Goal: Transaction & Acquisition: Purchase product/service

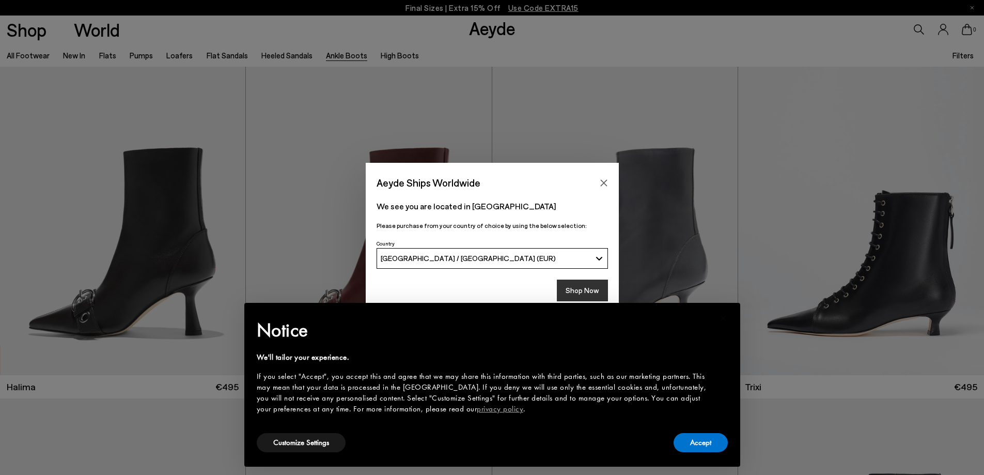
click at [570, 280] on button "Shop Now" at bounding box center [582, 290] width 51 height 22
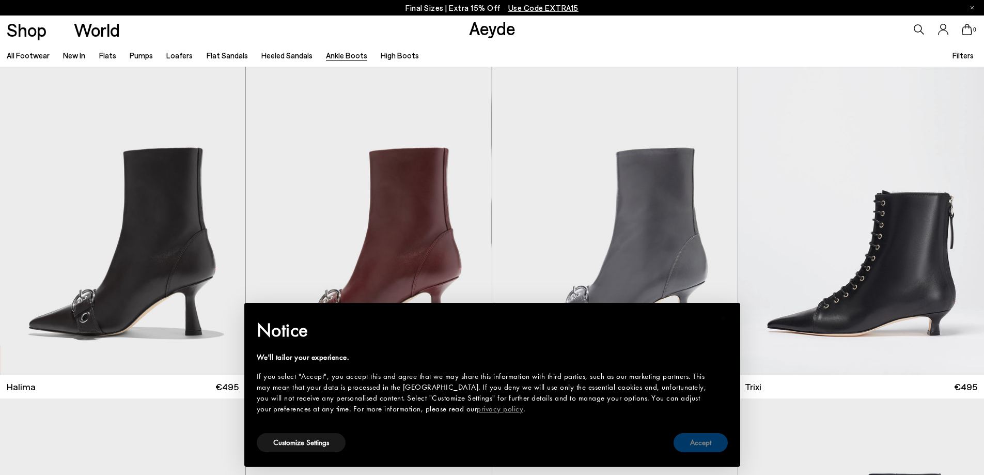
click at [685, 441] on button "Accept" at bounding box center [700, 442] width 54 height 19
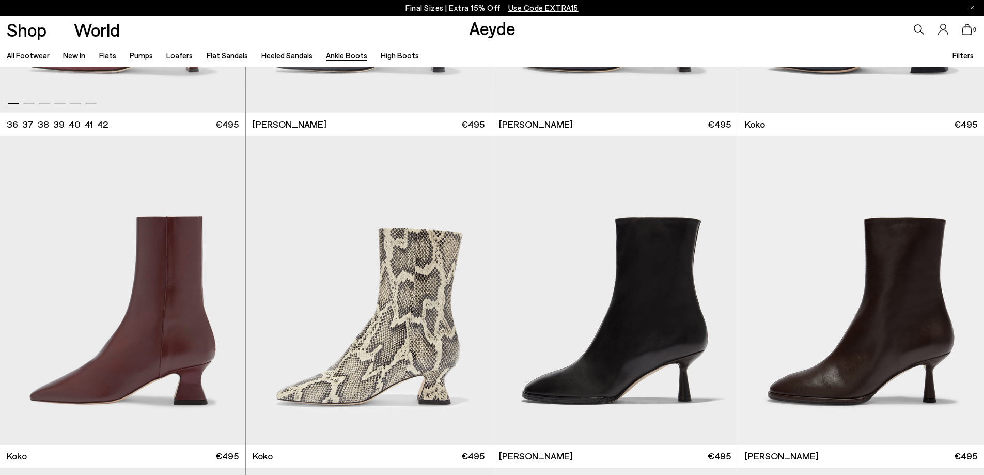
scroll to position [620, 0]
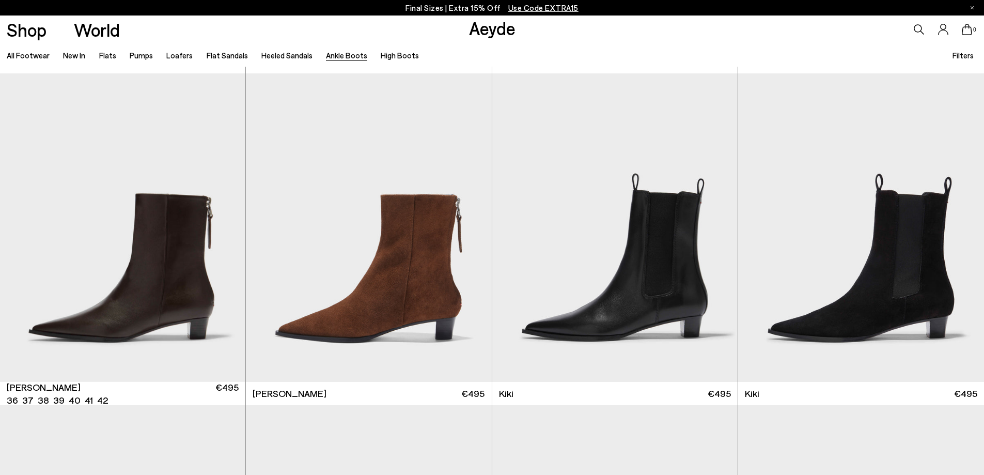
scroll to position [1652, 0]
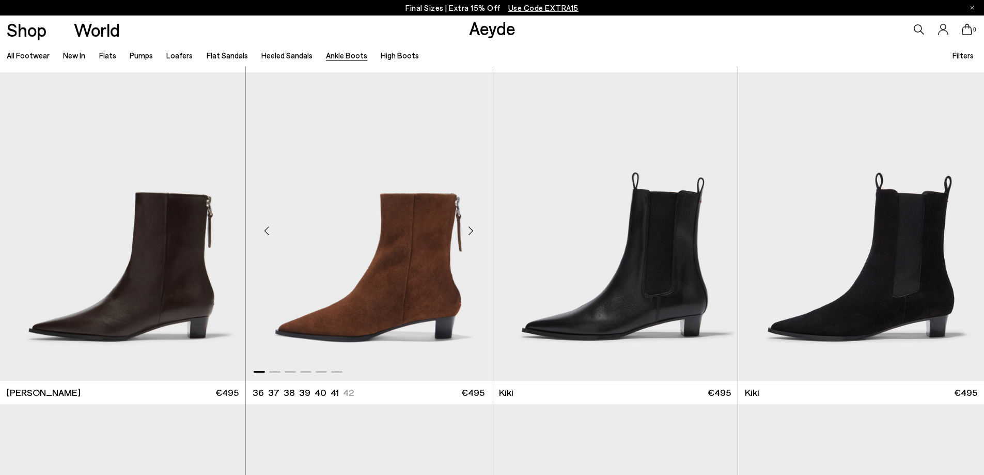
click at [393, 268] on img "1 / 6" at bounding box center [368, 226] width 245 height 308
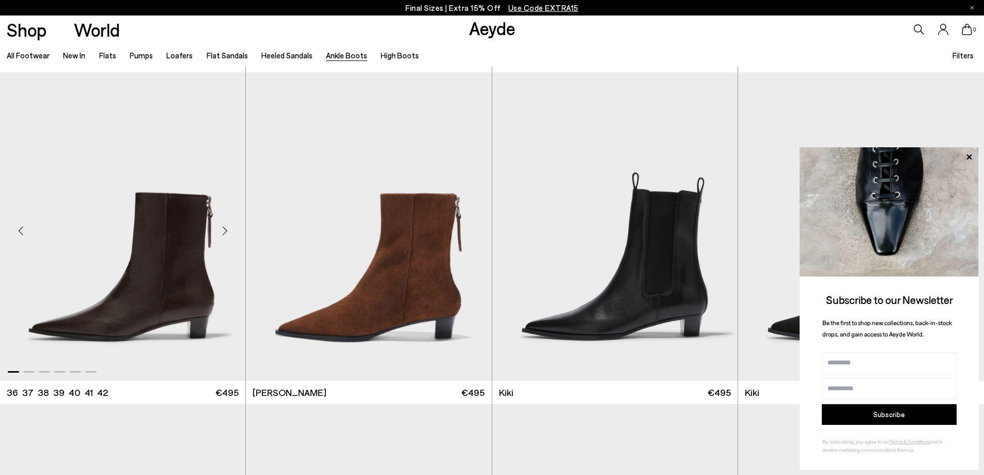
click at [155, 276] on img "1 / 6" at bounding box center [122, 226] width 245 height 308
click at [962, 156] on icon at bounding box center [968, 156] width 13 height 13
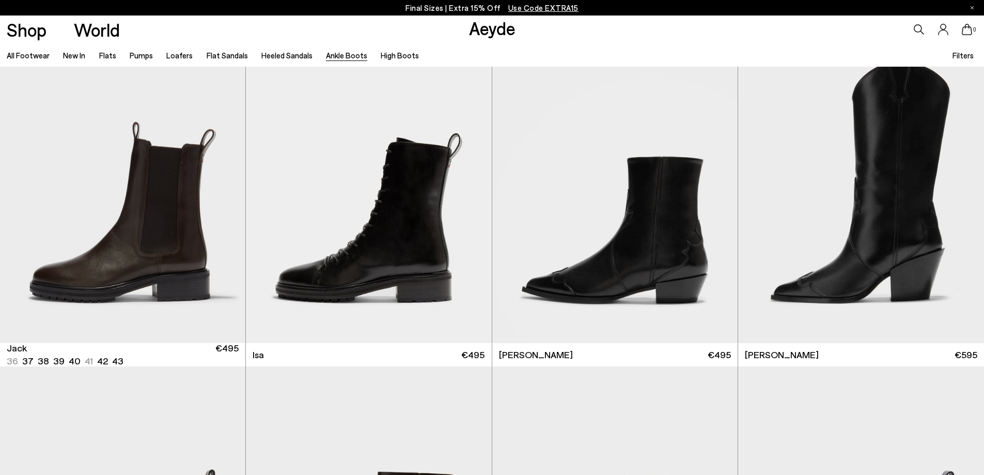
scroll to position [2336, 0]
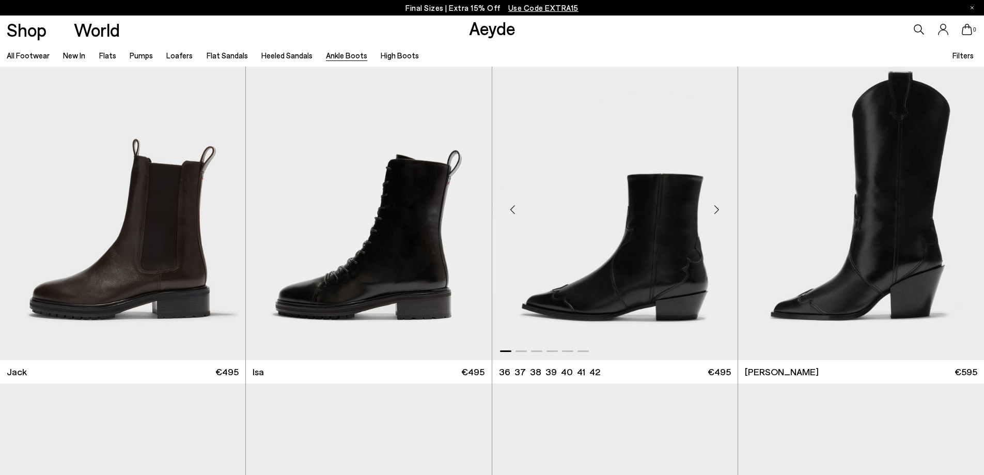
click at [718, 209] on div "Next slide" at bounding box center [716, 209] width 31 height 31
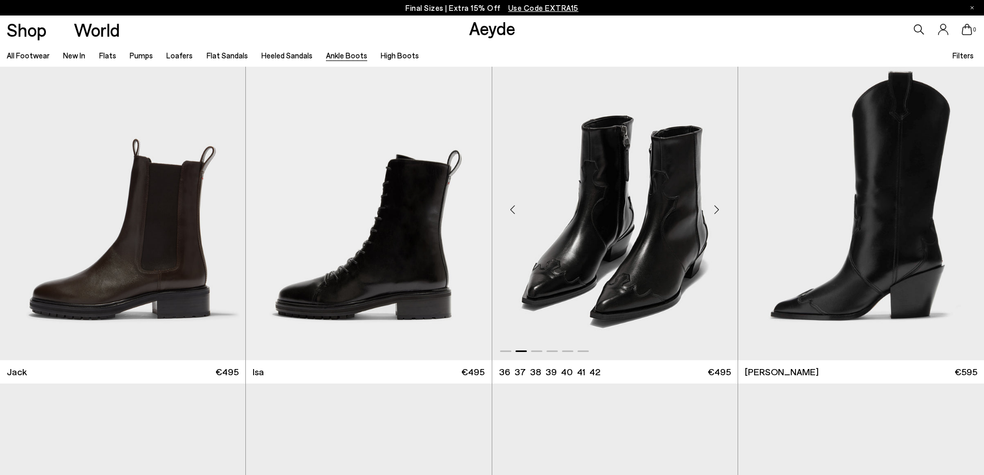
click at [718, 208] on div "Next slide" at bounding box center [716, 209] width 31 height 31
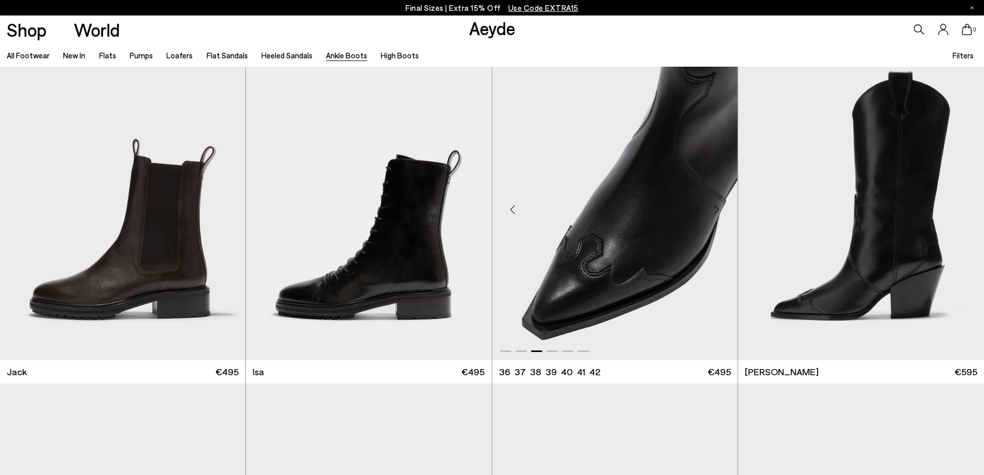
click at [718, 208] on div "Next slide" at bounding box center [716, 209] width 31 height 31
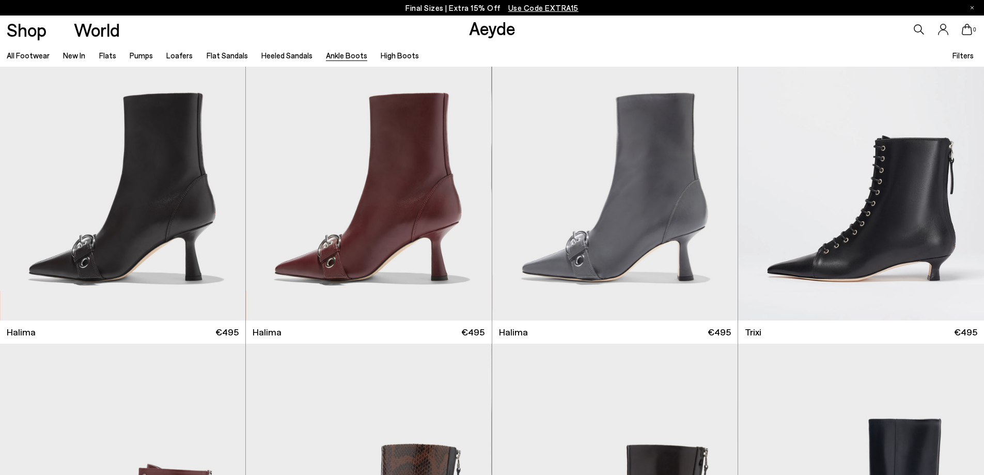
scroll to position [0, 0]
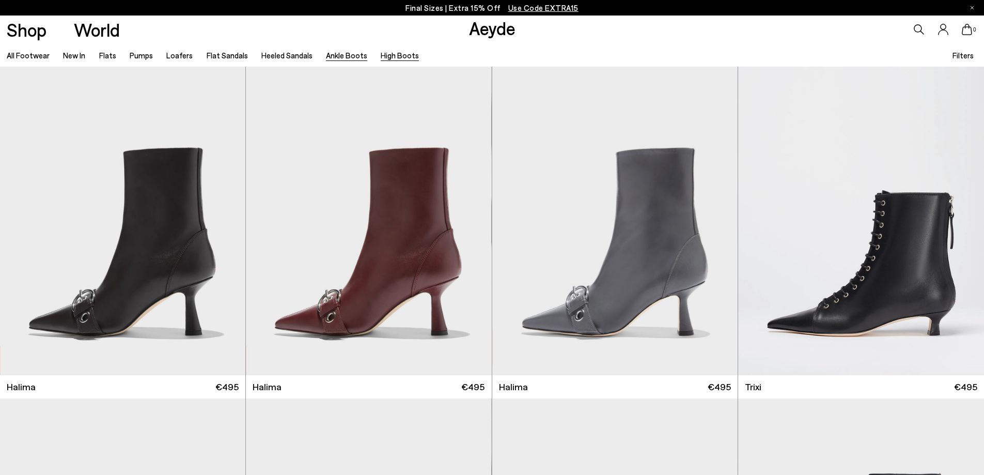
click at [381, 55] on link "High Boots" at bounding box center [400, 55] width 38 height 9
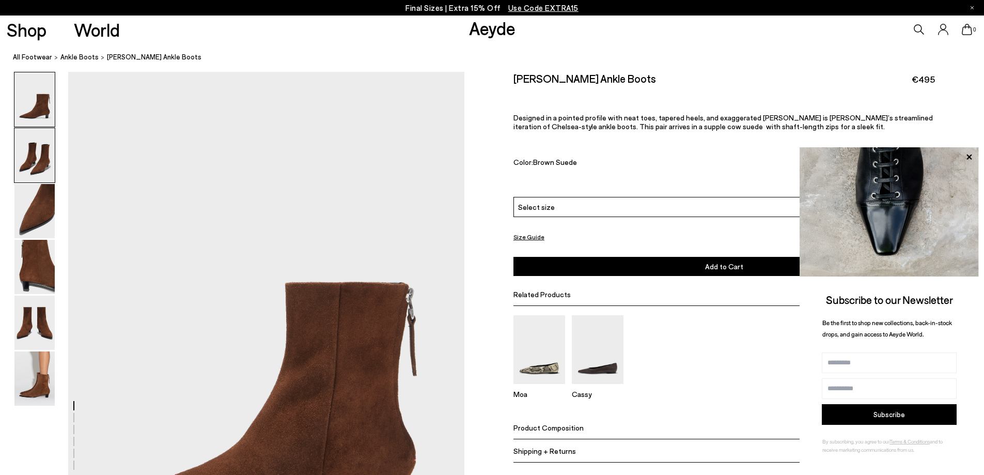
click at [30, 164] on img at bounding box center [34, 155] width 40 height 54
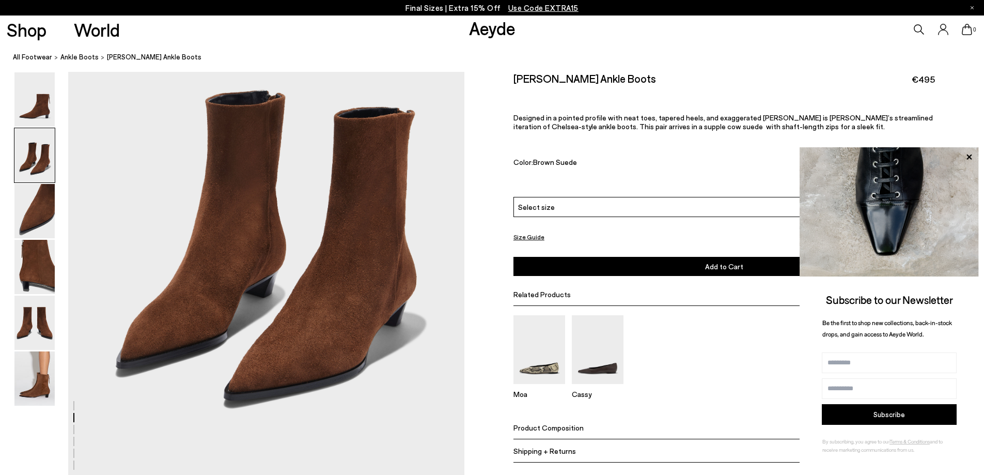
scroll to position [634, 0]
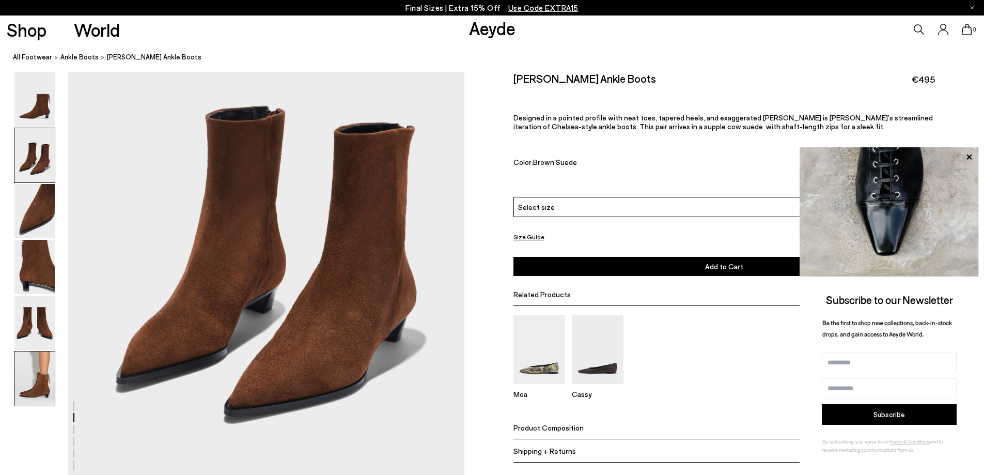
click at [48, 373] on img at bounding box center [34, 378] width 40 height 54
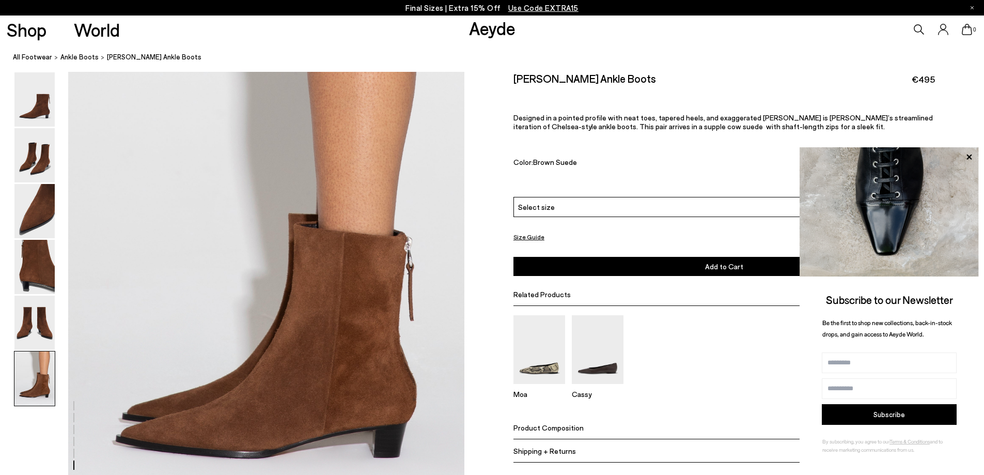
scroll to position [2718, 0]
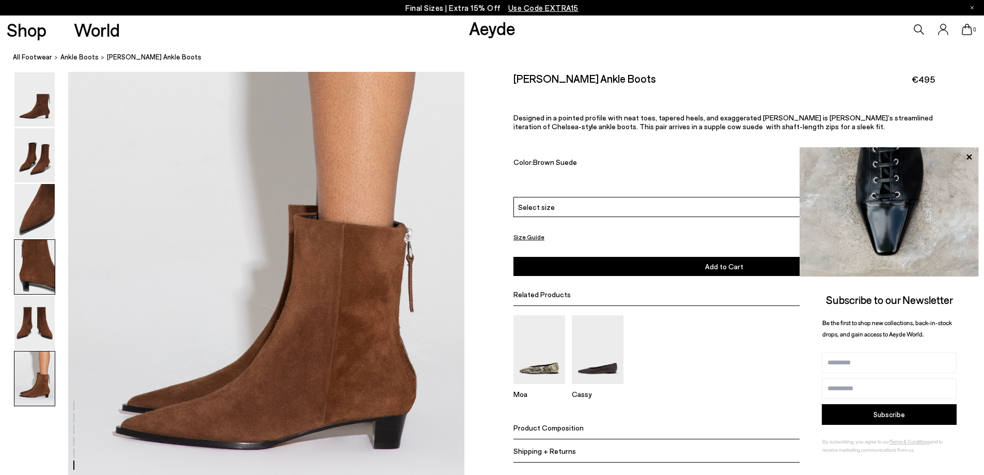
click at [34, 240] on img at bounding box center [34, 267] width 40 height 54
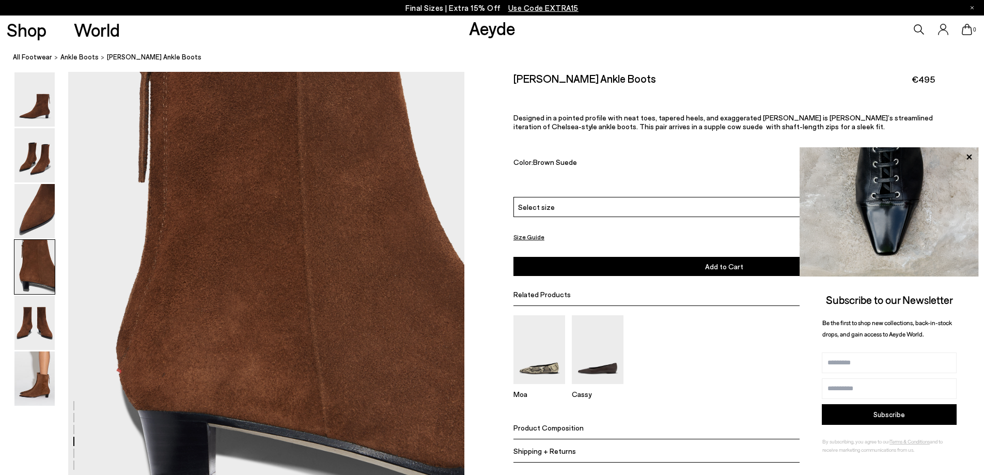
scroll to position [1589, 0]
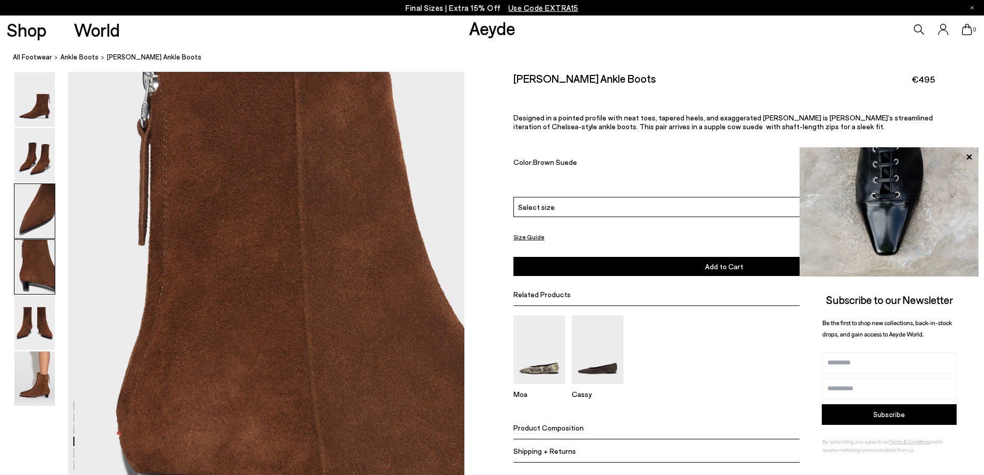
click at [40, 214] on img at bounding box center [34, 211] width 40 height 54
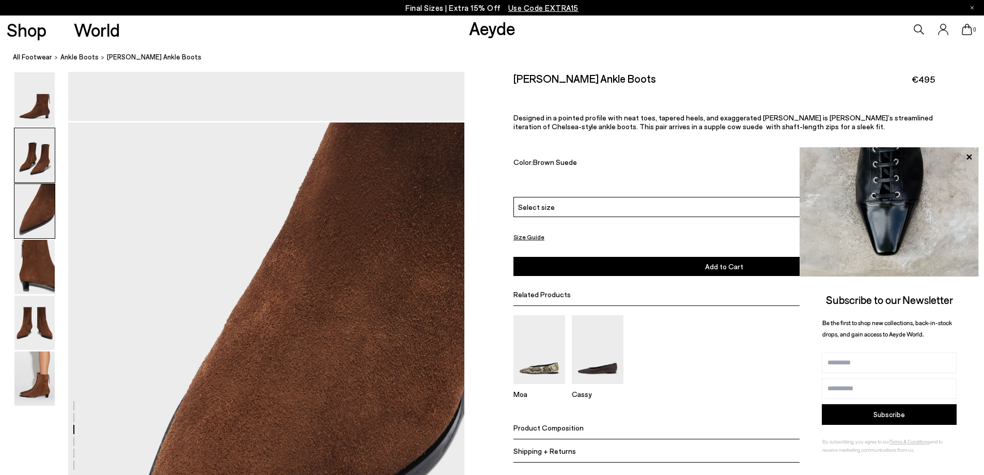
click at [38, 170] on img at bounding box center [34, 155] width 40 height 54
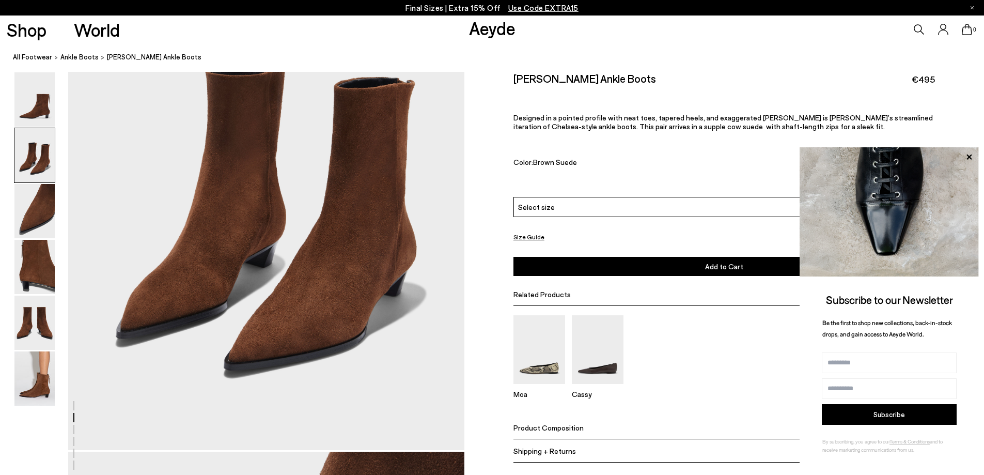
scroll to position [685, 0]
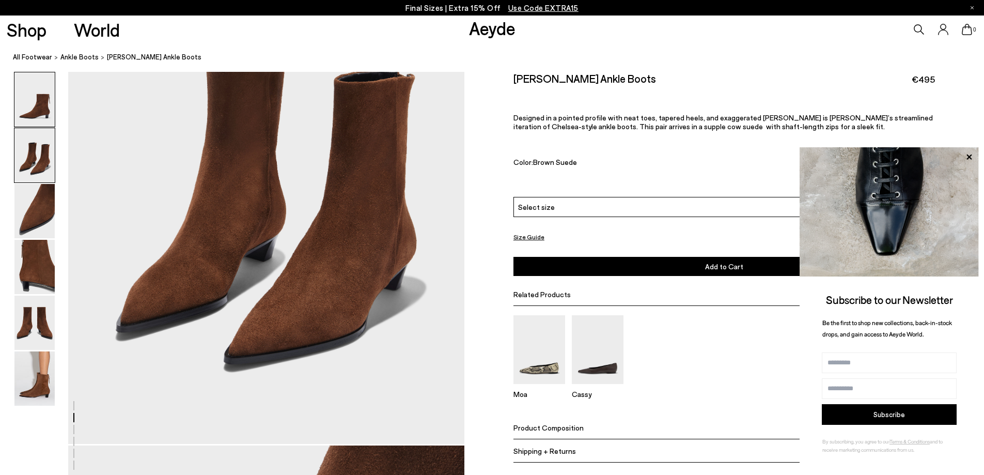
click at [40, 114] on img at bounding box center [34, 99] width 40 height 54
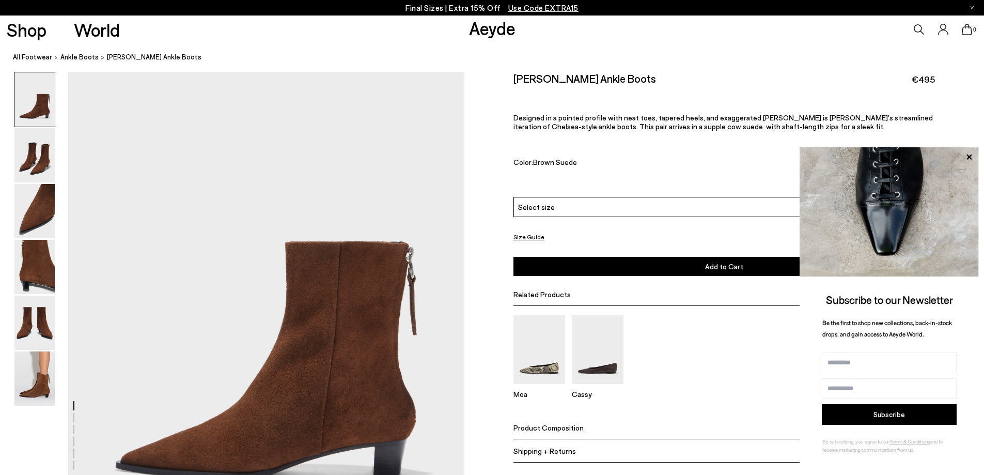
scroll to position [155, 0]
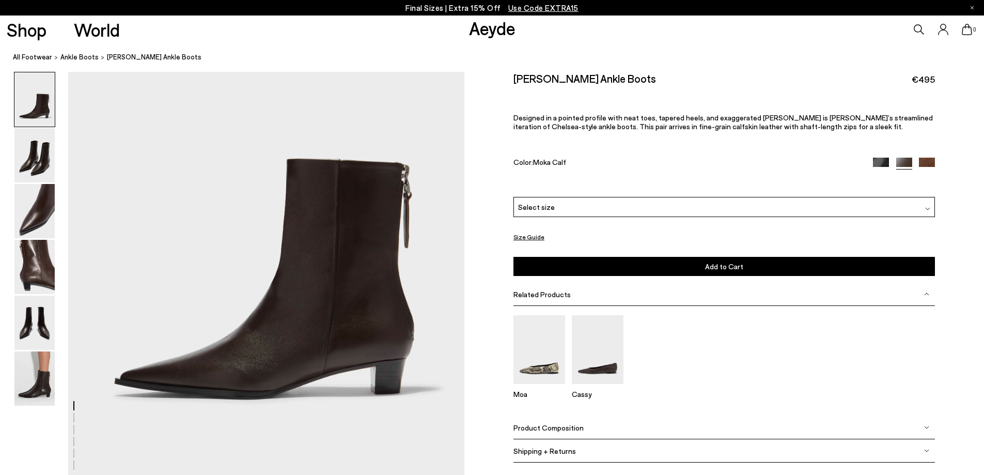
scroll to position [103, 0]
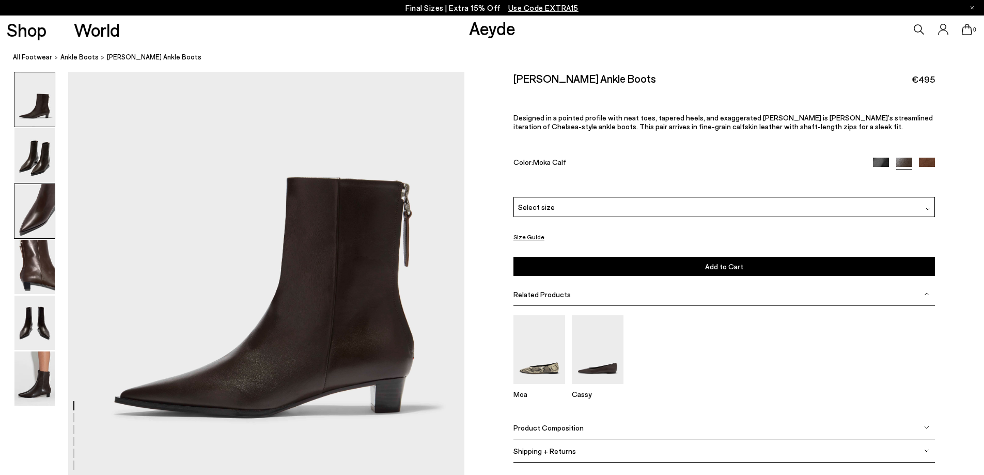
click at [44, 221] on img at bounding box center [34, 211] width 40 height 54
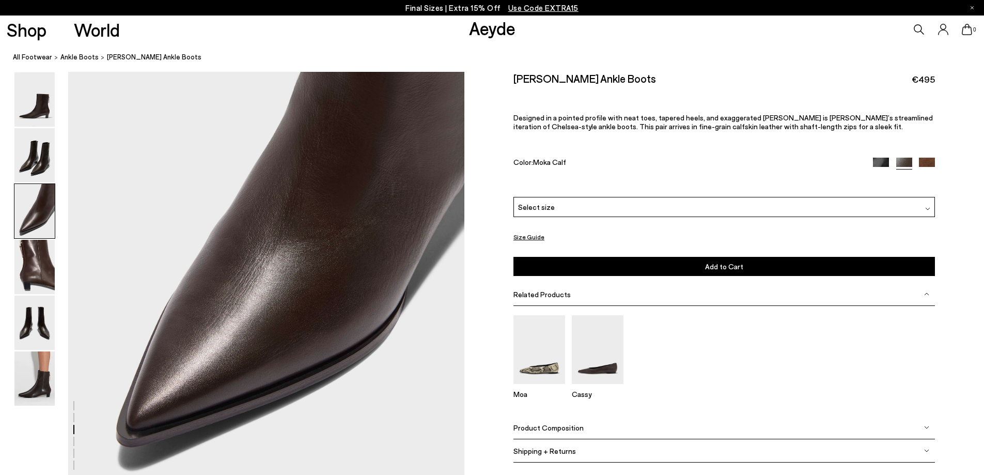
scroll to position [1163, 0]
click at [836, 208] on div "Select size" at bounding box center [723, 207] width 421 height 20
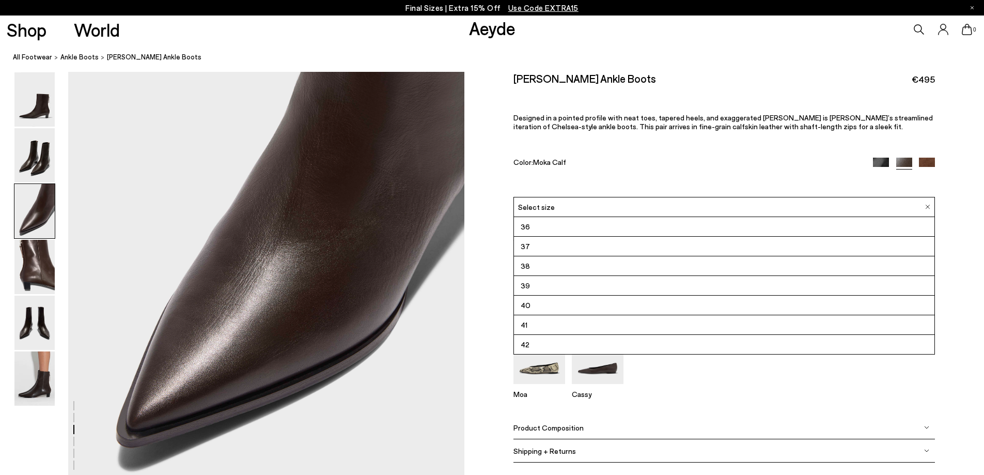
click at [834, 206] on div "Select size" at bounding box center [723, 207] width 421 height 20
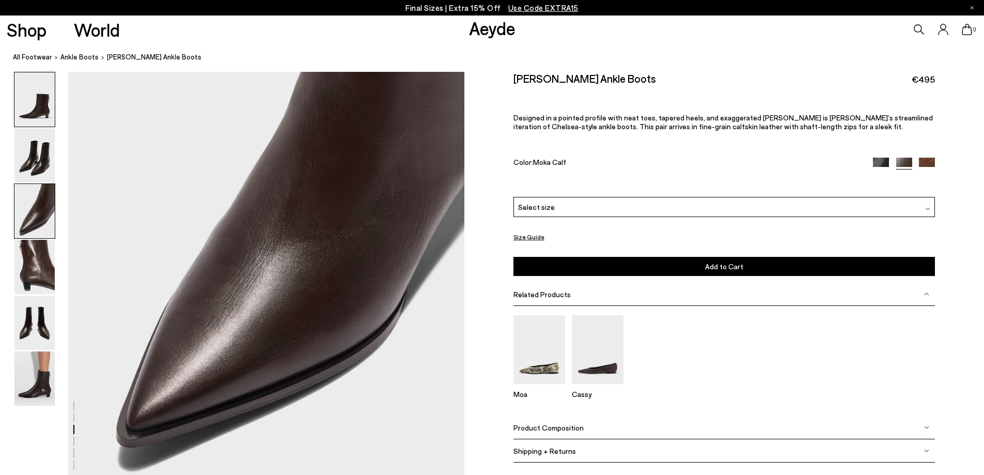
click at [31, 101] on img at bounding box center [34, 99] width 40 height 54
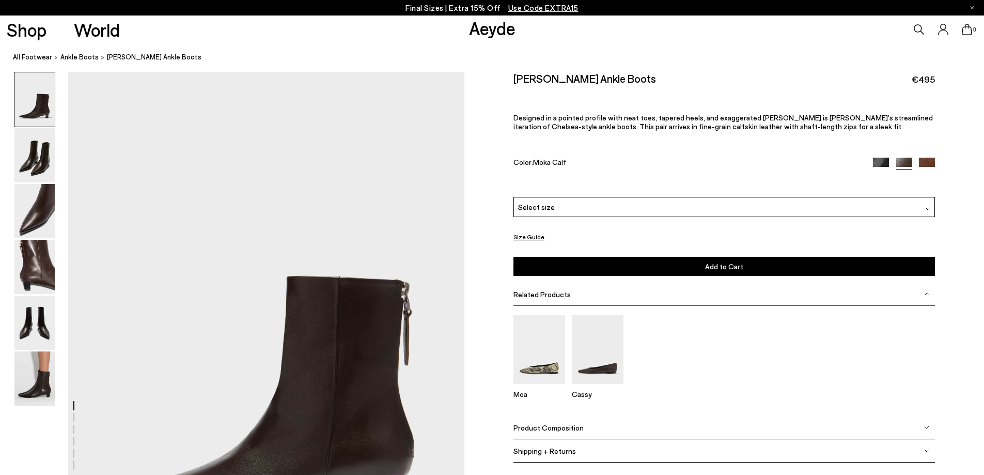
scroll to position [0, 0]
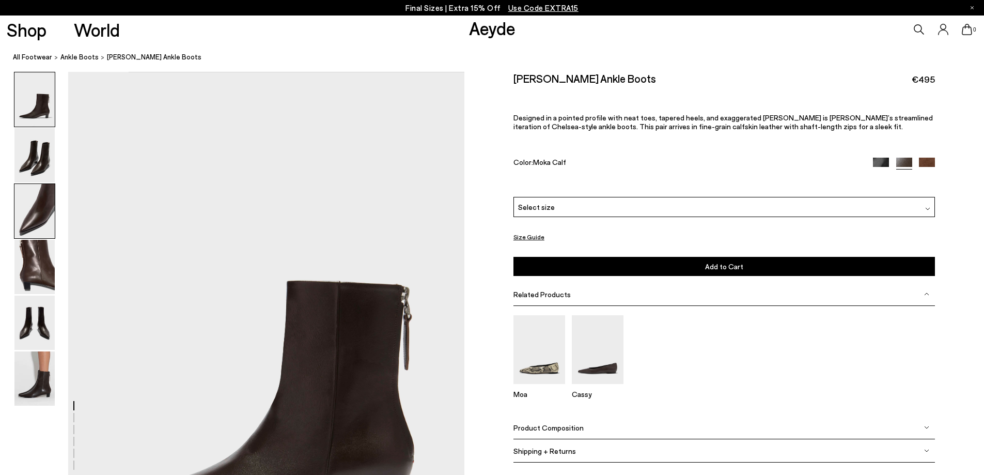
click at [38, 213] on img at bounding box center [34, 211] width 40 height 54
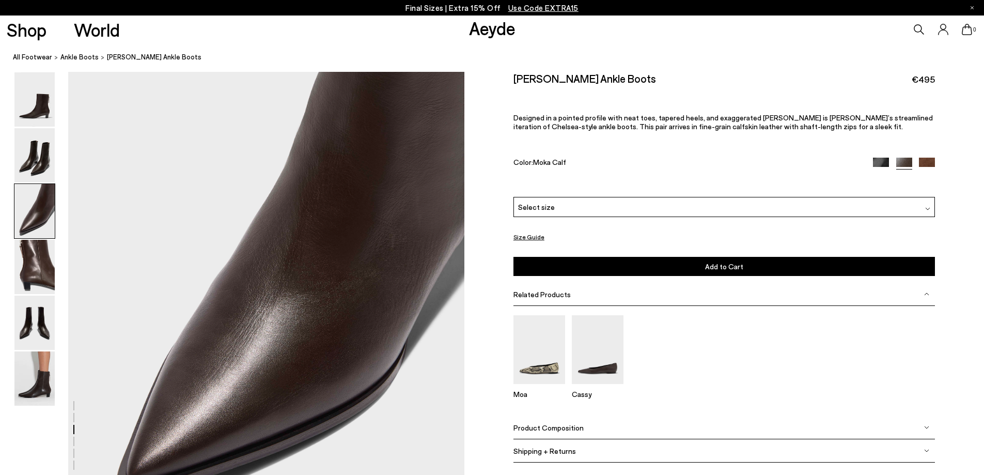
scroll to position [1163, 0]
